Goal: Task Accomplishment & Management: Manage account settings

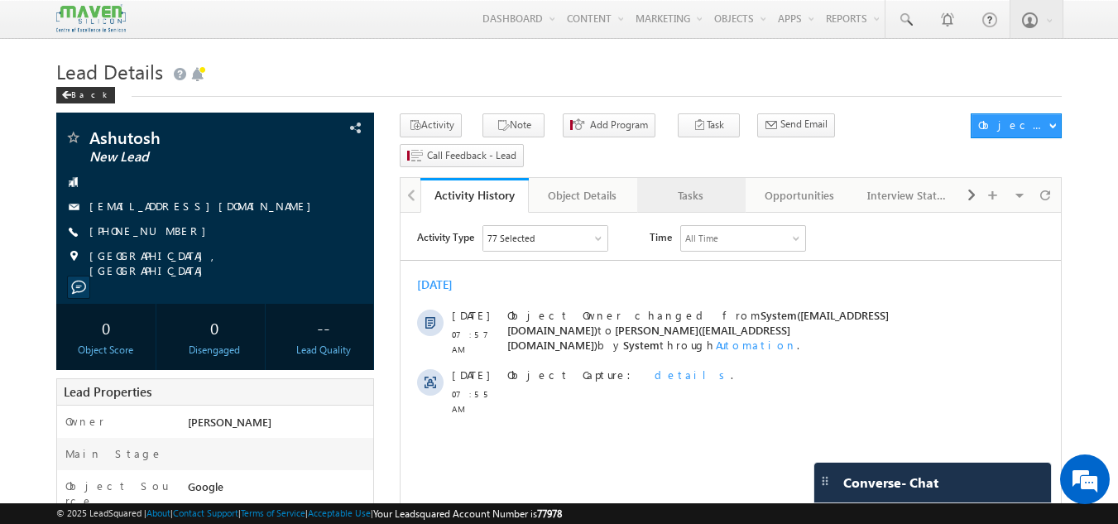
click at [663, 185] on div "Tasks" at bounding box center [690, 195] width 80 height 20
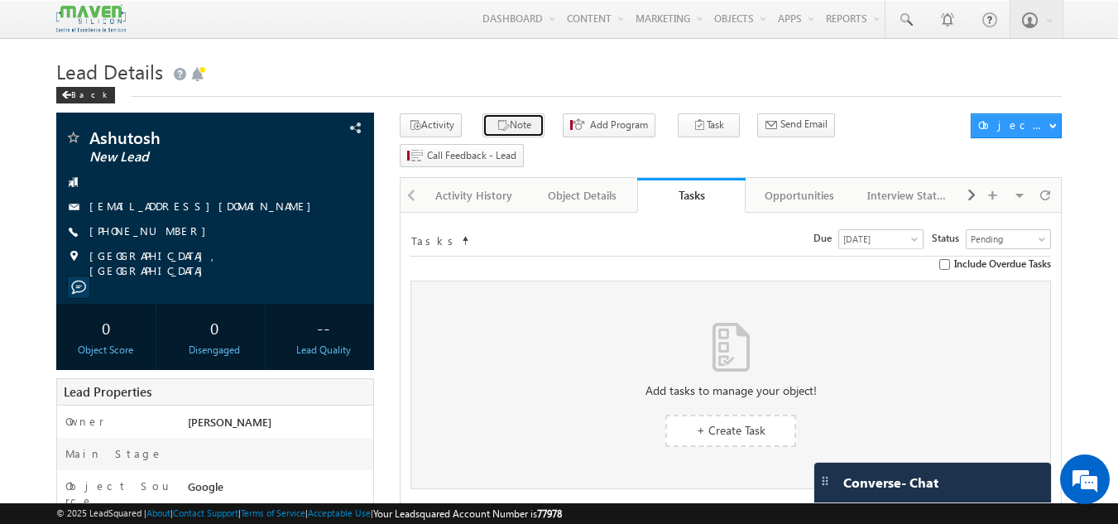
click at [502, 135] on button "Note" at bounding box center [513, 125] width 62 height 24
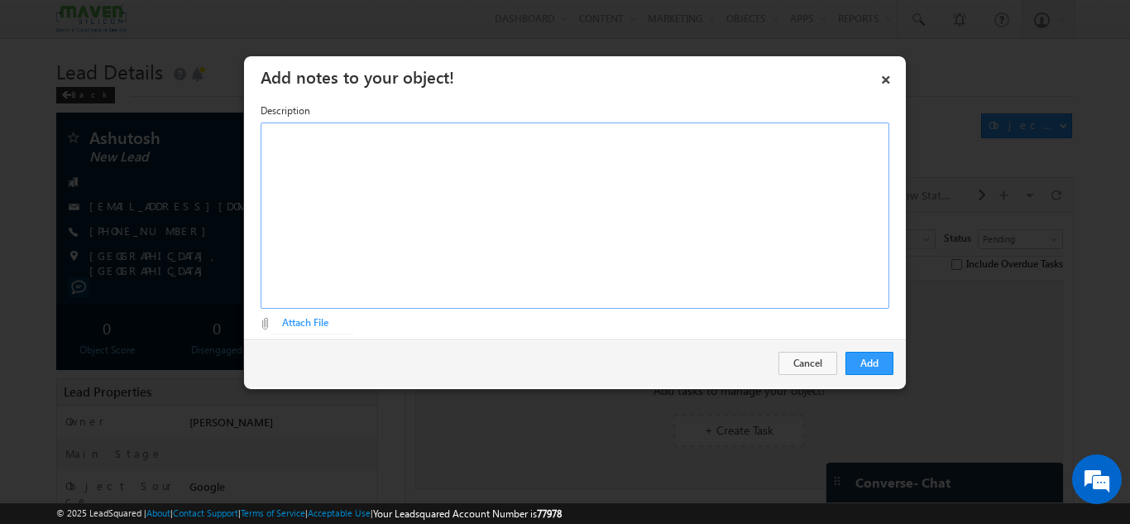
click at [480, 232] on div "Rich Text Editor, Description-inline-editor-div" at bounding box center [575, 215] width 629 height 186
click at [861, 367] on button "Add" at bounding box center [870, 363] width 48 height 23
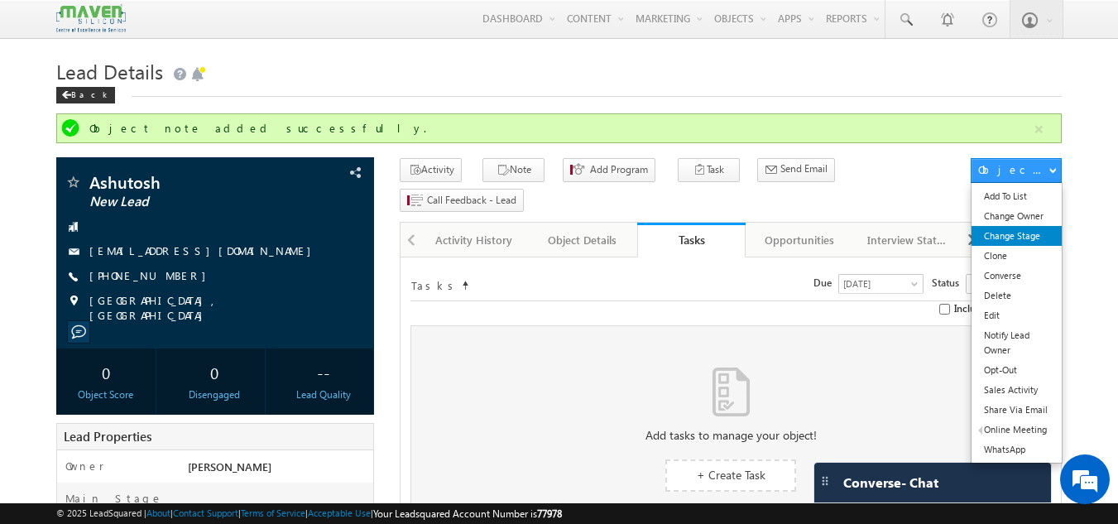
click at [1008, 239] on link "Change Stage" at bounding box center [1016, 236] width 90 height 20
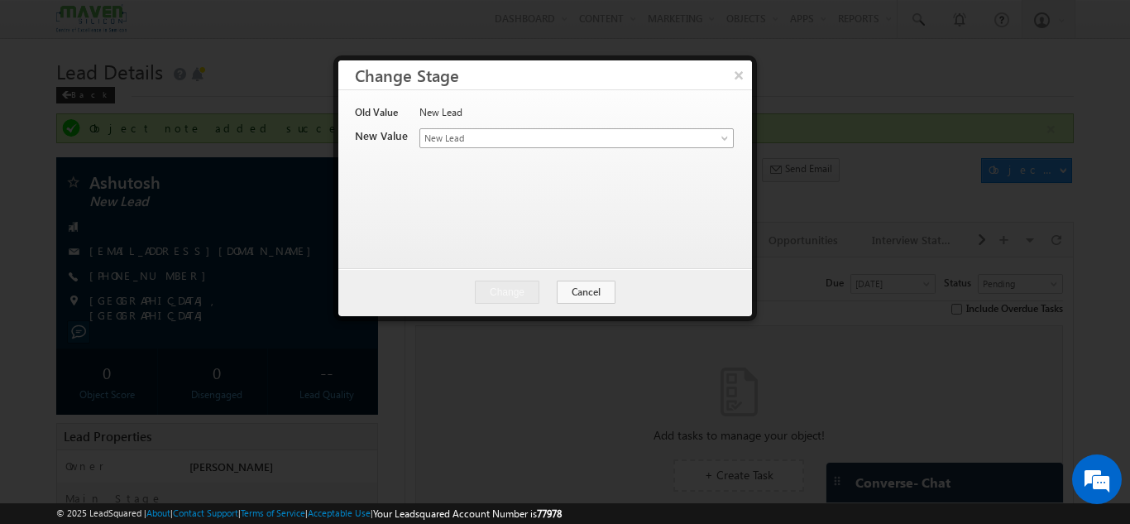
click at [518, 138] on span "New Lead" at bounding box center [549, 138] width 258 height 15
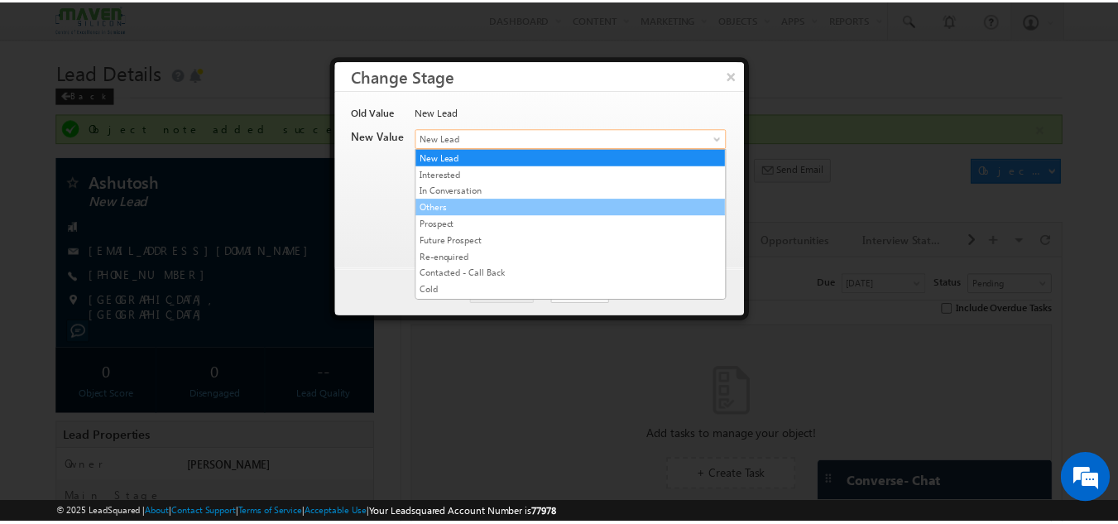
scroll to position [329, 0]
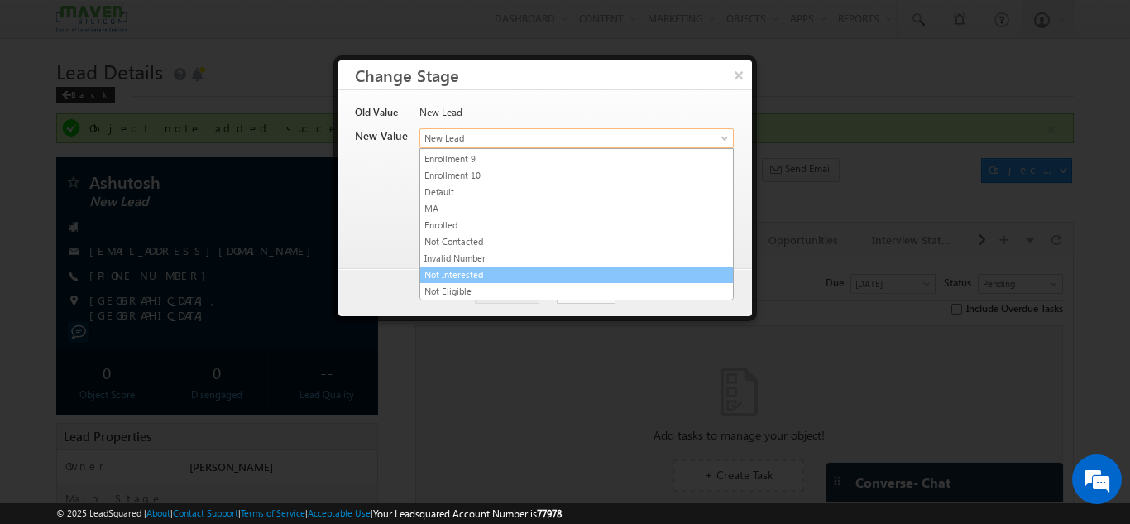
click at [509, 271] on link "Not Interested" at bounding box center [576, 274] width 313 height 15
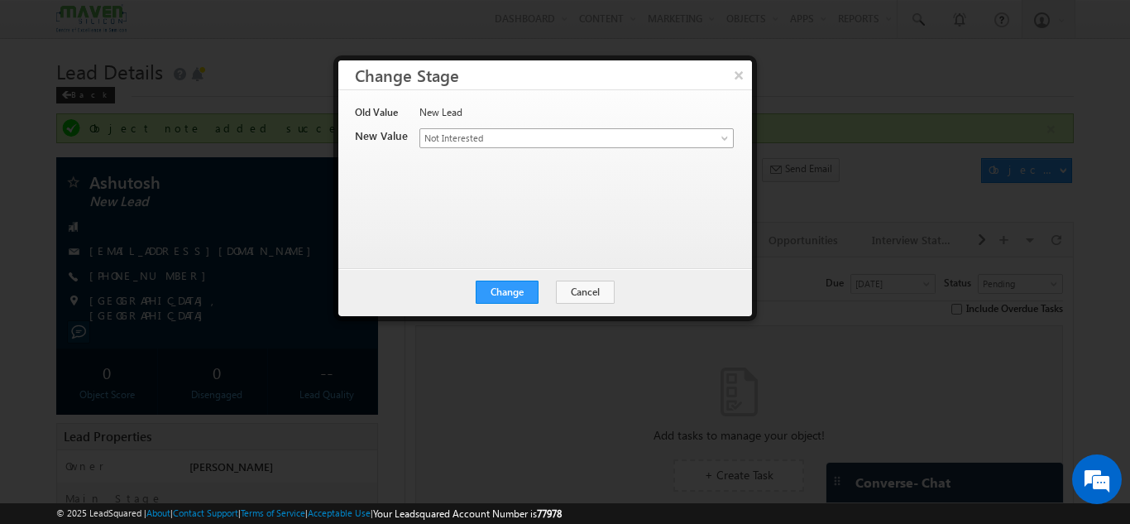
click at [525, 140] on span "Not Interested" at bounding box center [549, 138] width 258 height 15
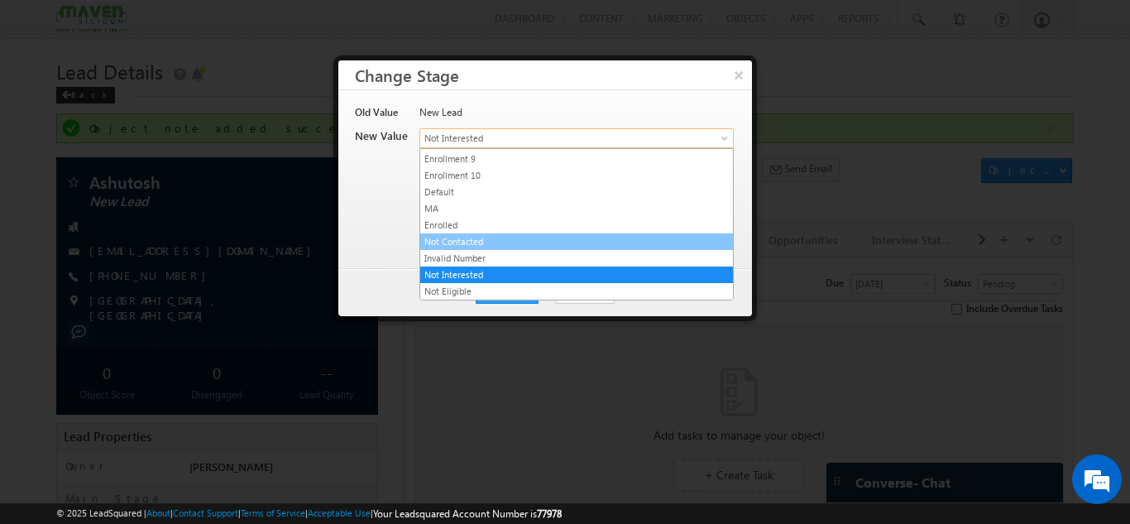
click at [524, 234] on link "Not Contacted" at bounding box center [576, 241] width 313 height 15
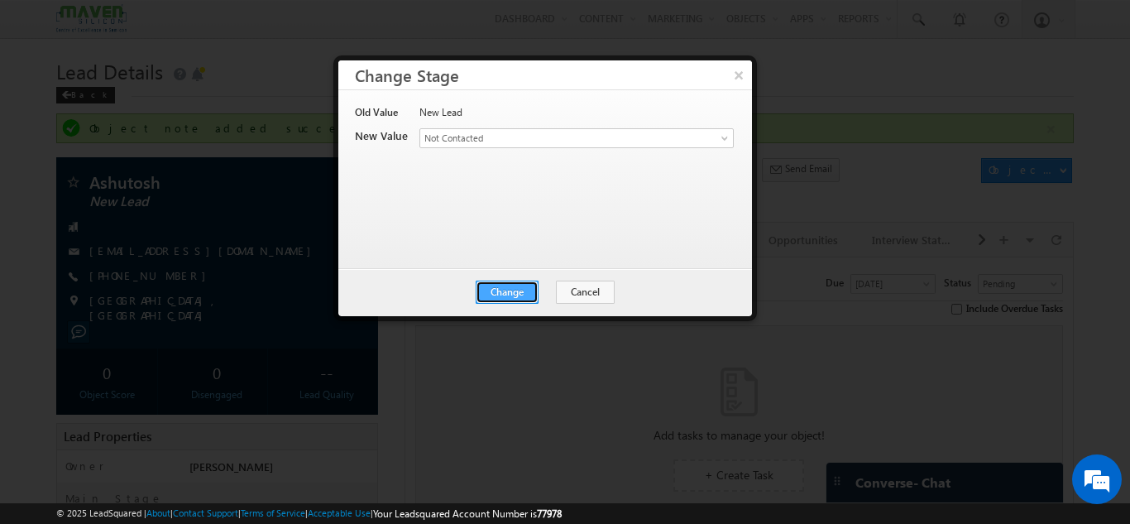
click at [510, 290] on button "Change" at bounding box center [507, 292] width 63 height 23
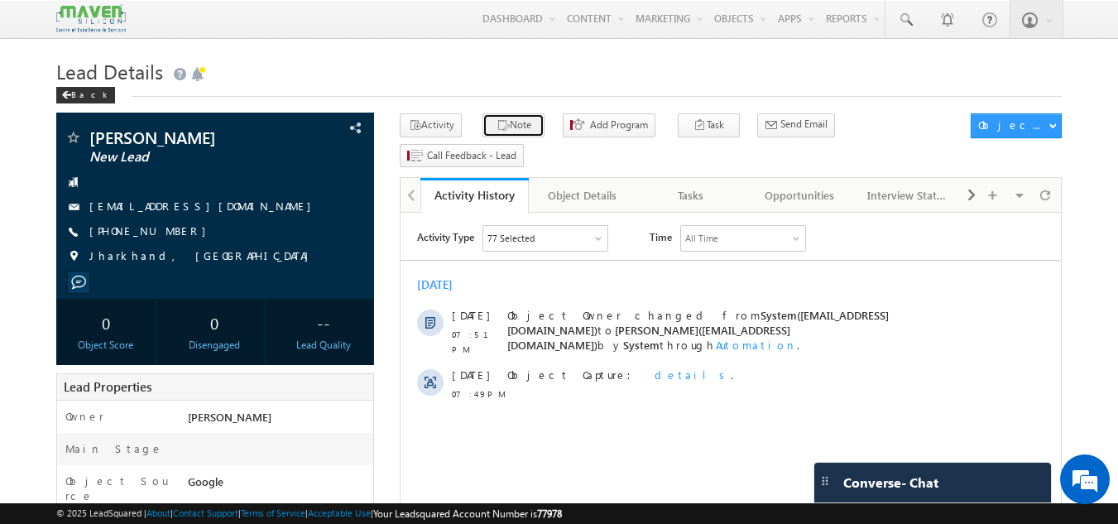
click at [505, 126] on button "Note" at bounding box center [513, 125] width 62 height 24
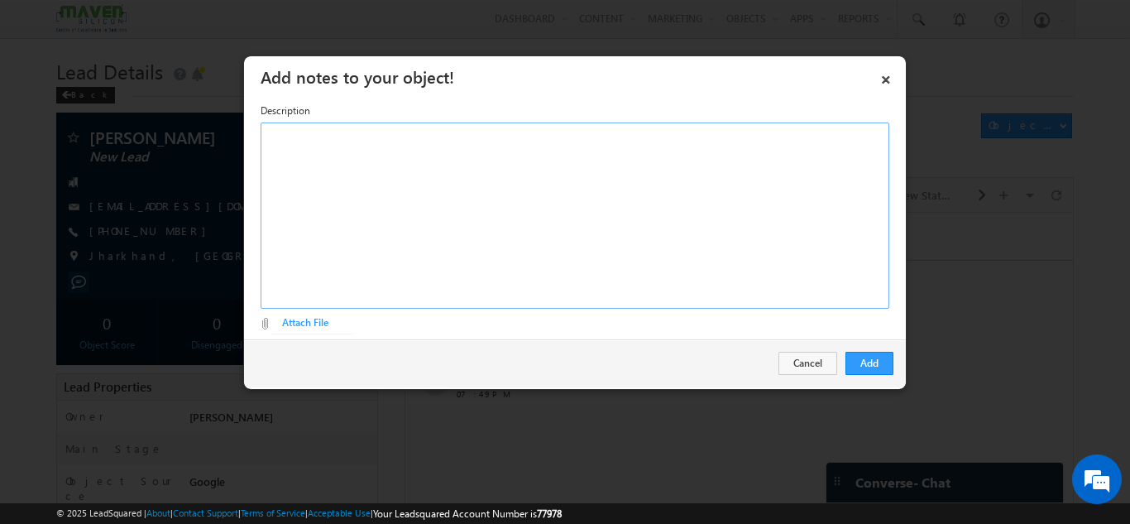
click at [452, 186] on div "Rich Text Editor, Description-inline-editor-div" at bounding box center [575, 215] width 629 height 186
click at [867, 366] on button "Add" at bounding box center [870, 363] width 48 height 23
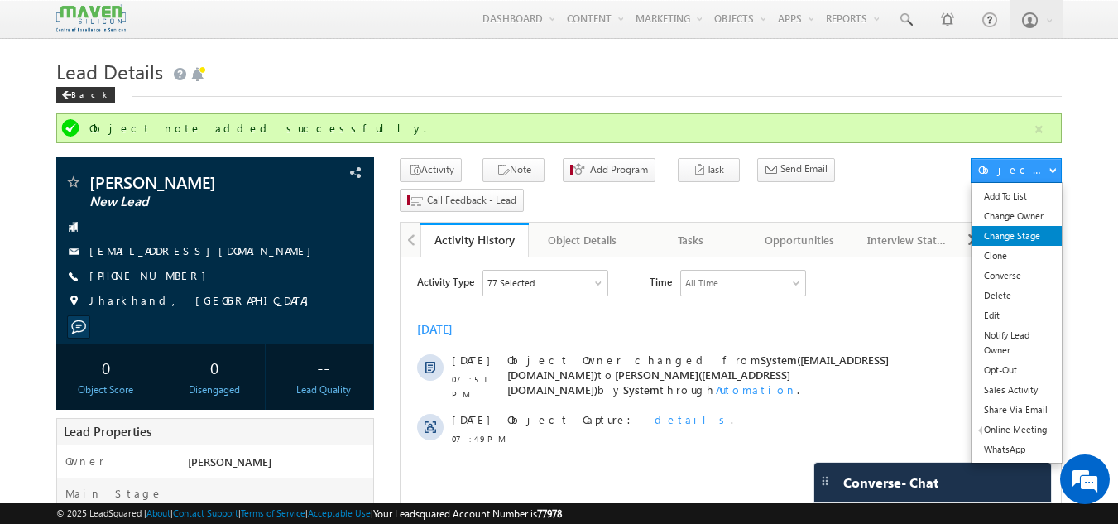
click at [1024, 246] on link "Change Stage" at bounding box center [1016, 236] width 90 height 20
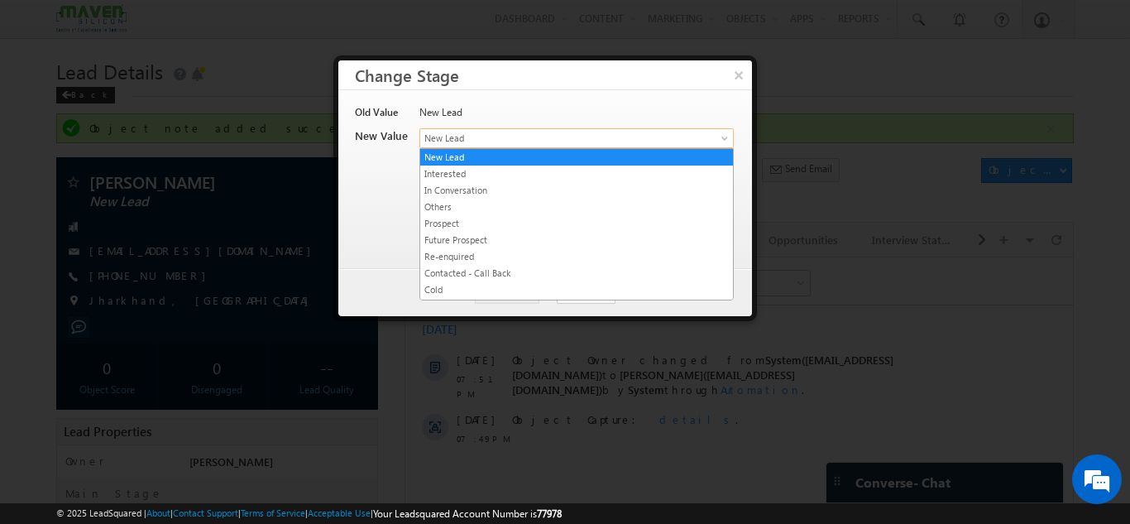
click at [529, 138] on span "New Lead" at bounding box center [549, 138] width 258 height 15
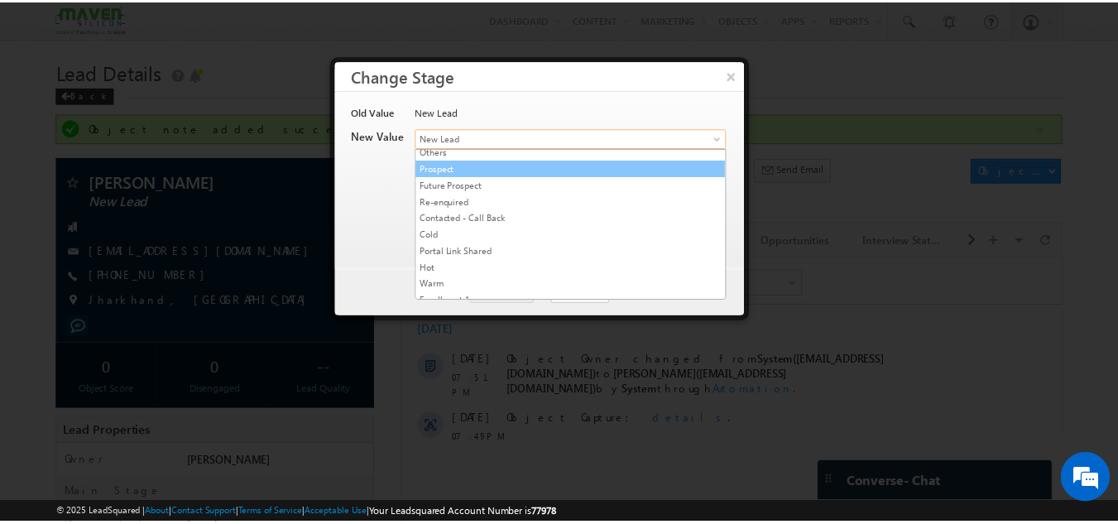
scroll to position [329, 0]
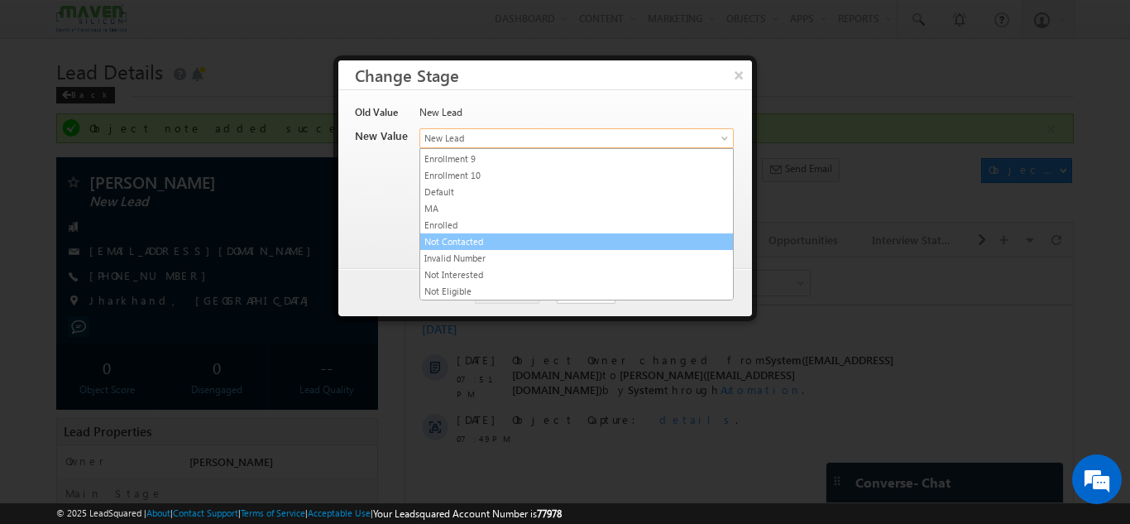
click at [499, 240] on link "Not Contacted" at bounding box center [576, 241] width 313 height 15
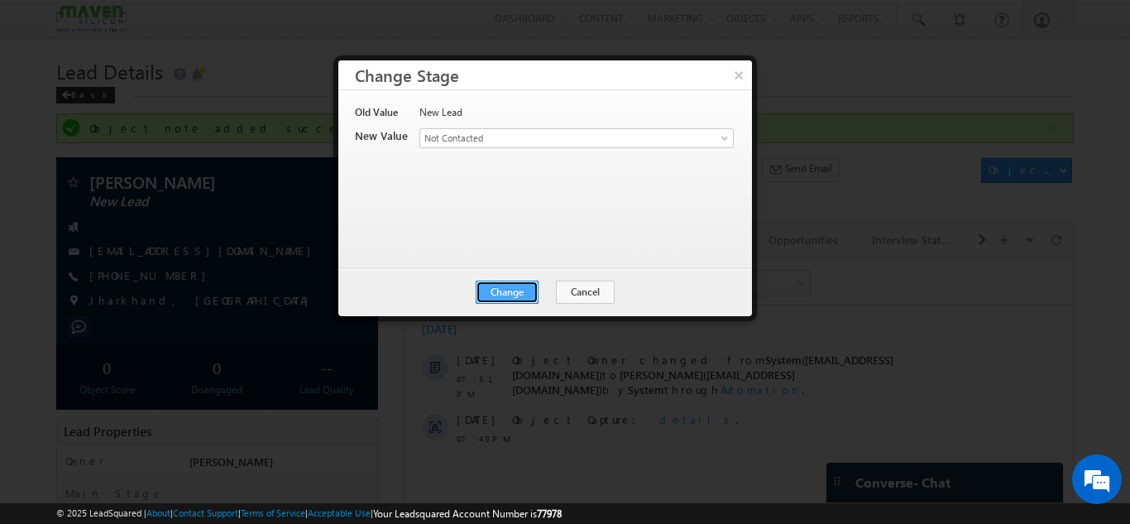
click at [495, 299] on button "Change" at bounding box center [507, 292] width 63 height 23
